Goal: Navigation & Orientation: Find specific page/section

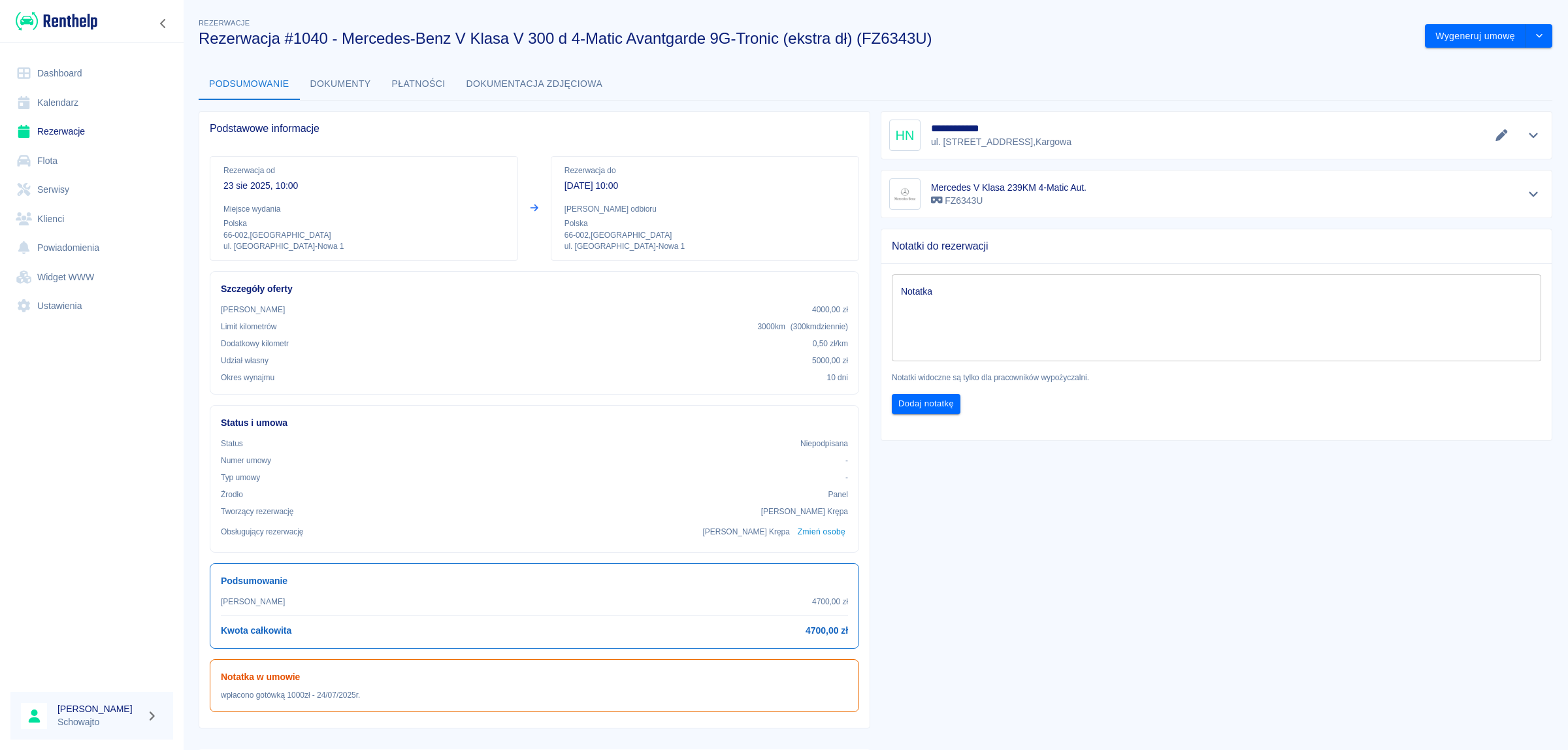
click at [47, 102] on link "Kalendarz" at bounding box center [91, 103] width 162 height 29
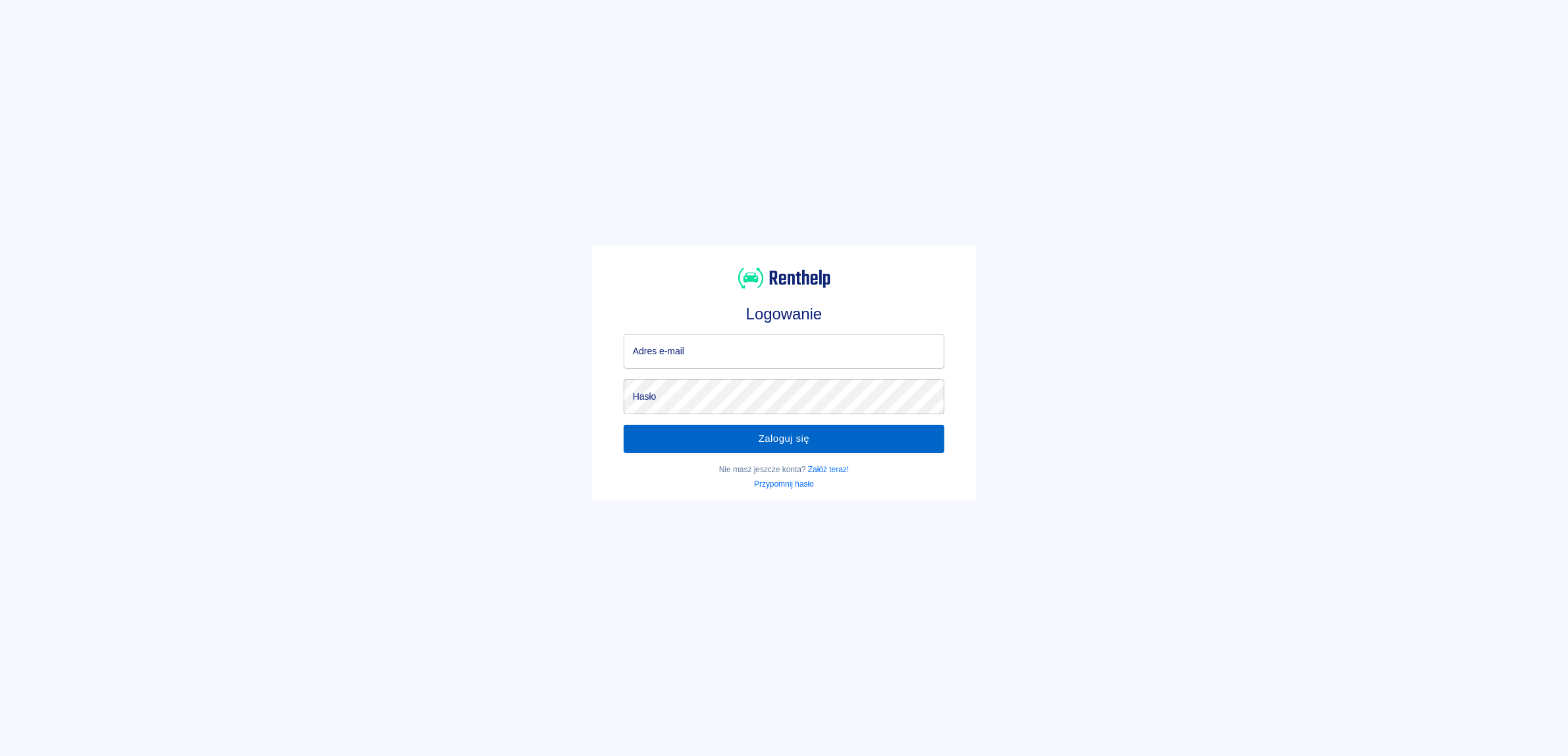
type input "[EMAIL_ADDRESS][DOMAIN_NAME]"
click at [792, 436] on button "Zaloguj się" at bounding box center [784, 438] width 320 height 28
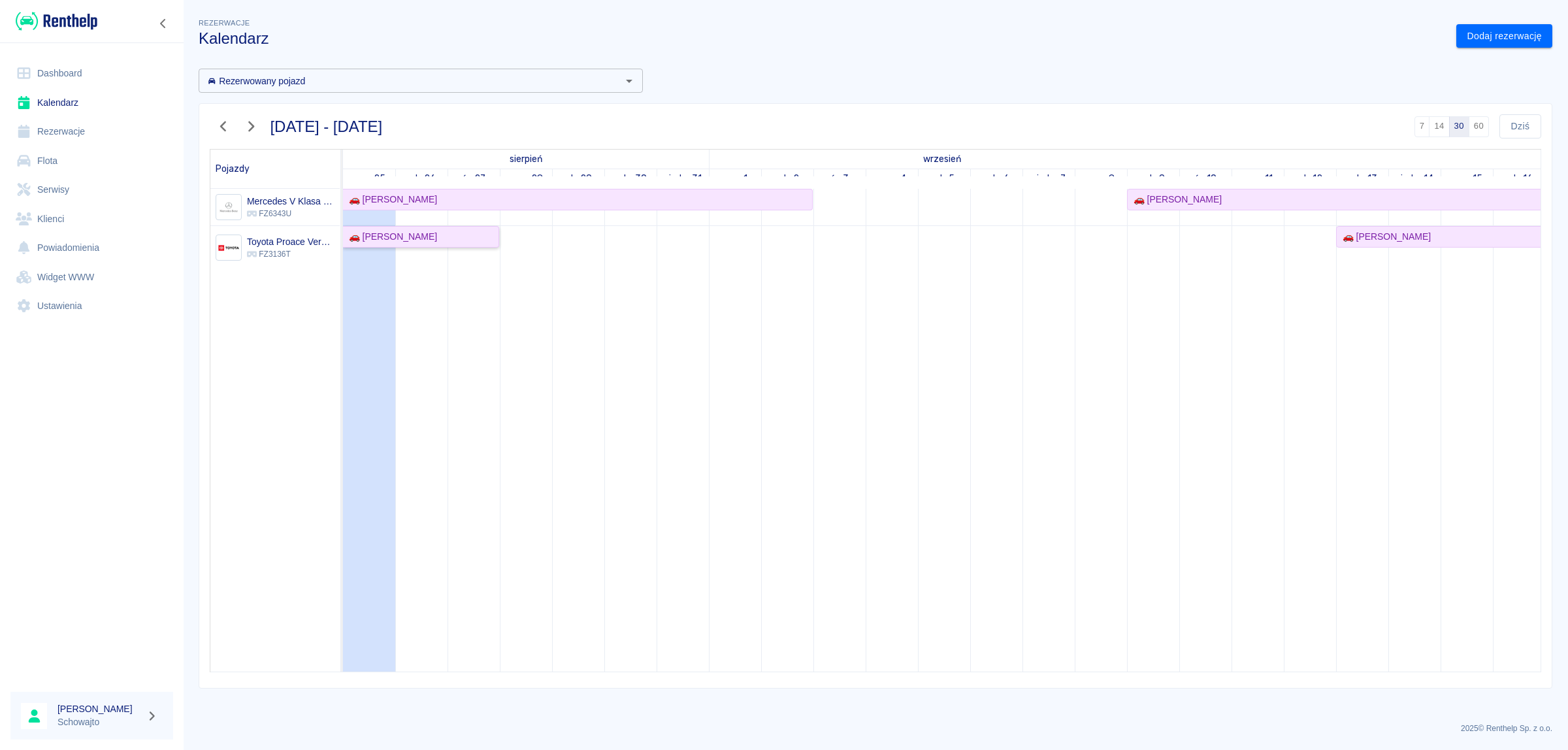
click at [449, 236] on div "🚗 Dariusz Kłos" at bounding box center [420, 237] width 155 height 14
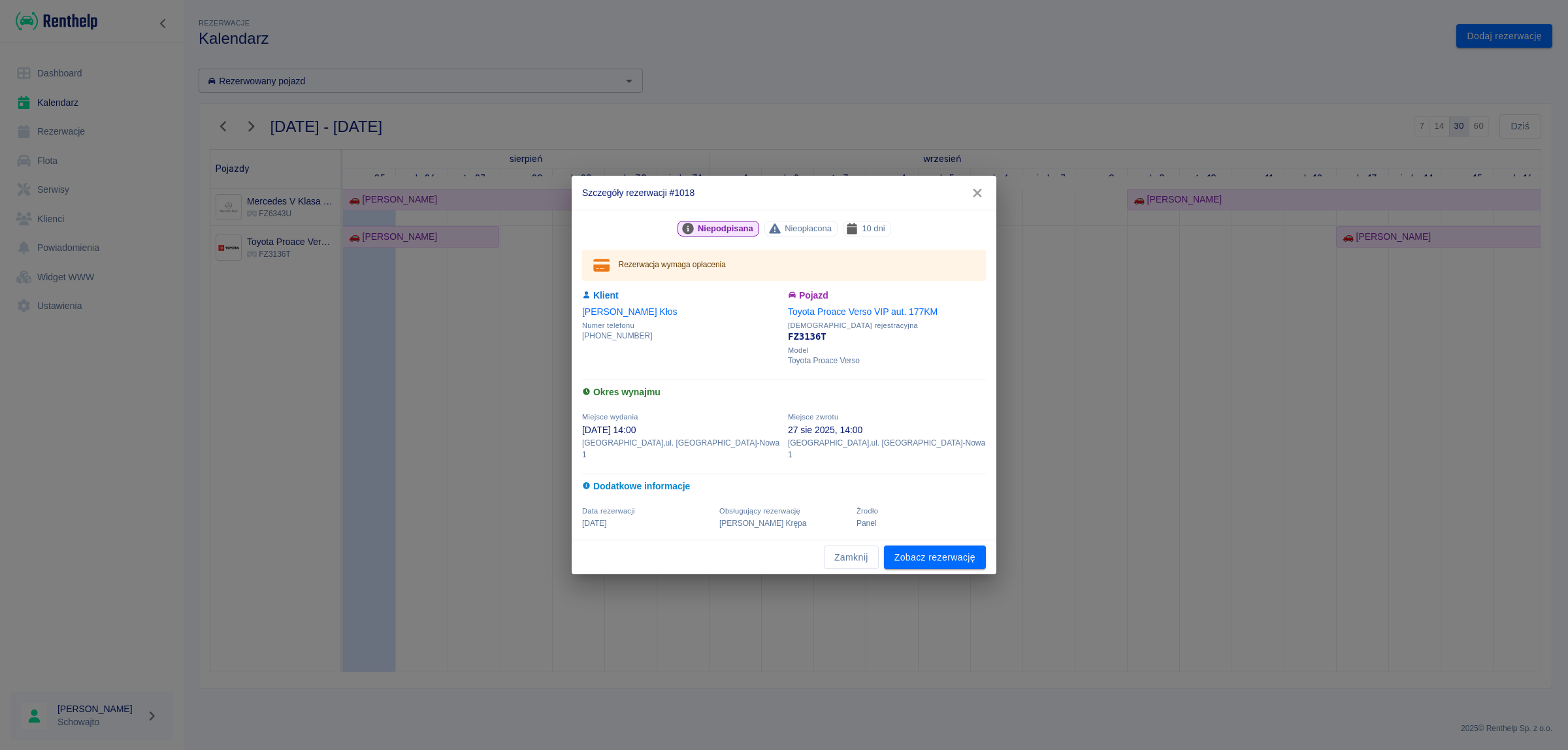
click at [979, 197] on icon "button" at bounding box center [977, 193] width 9 height 9
